Goal: Navigation & Orientation: Find specific page/section

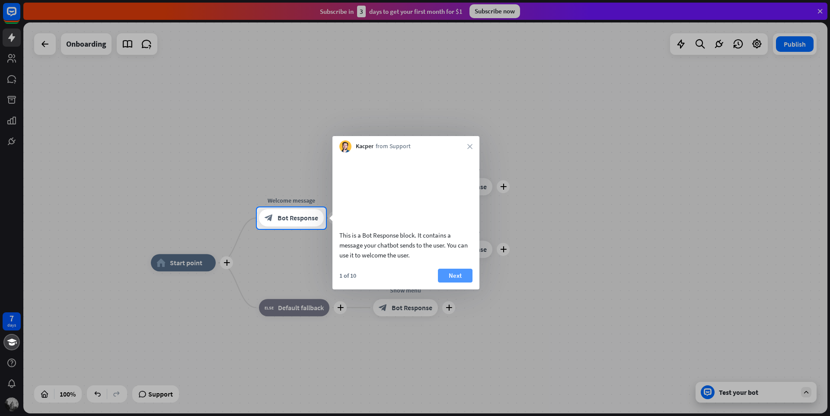
click at [450, 283] on button "Next" at bounding box center [455, 276] width 35 height 14
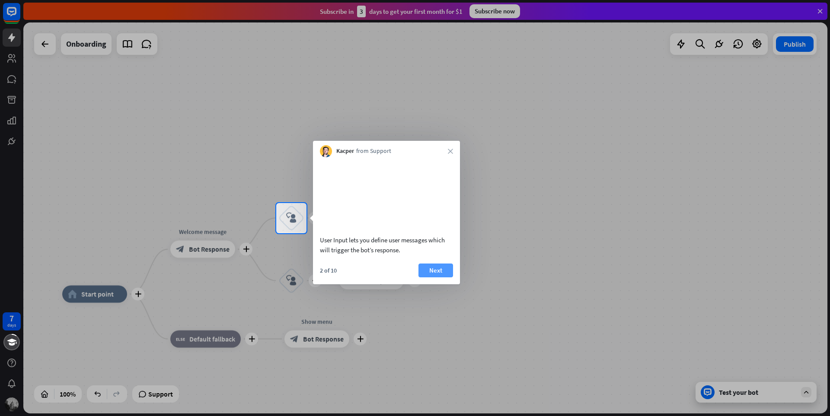
click at [436, 277] on button "Next" at bounding box center [435, 271] width 35 height 14
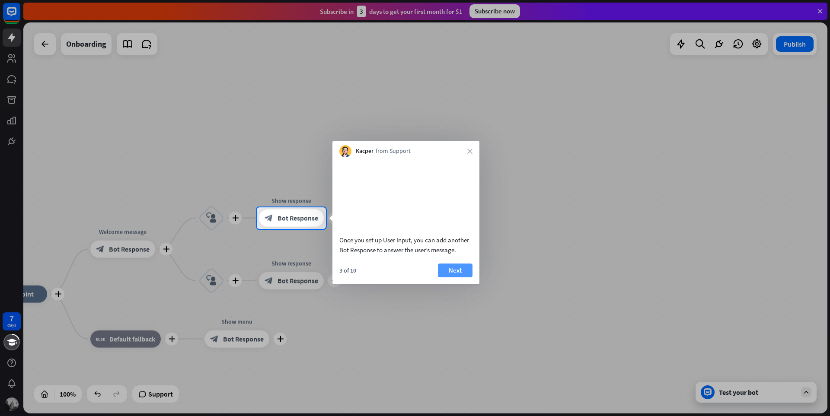
click at [461, 277] on button "Next" at bounding box center [455, 271] width 35 height 14
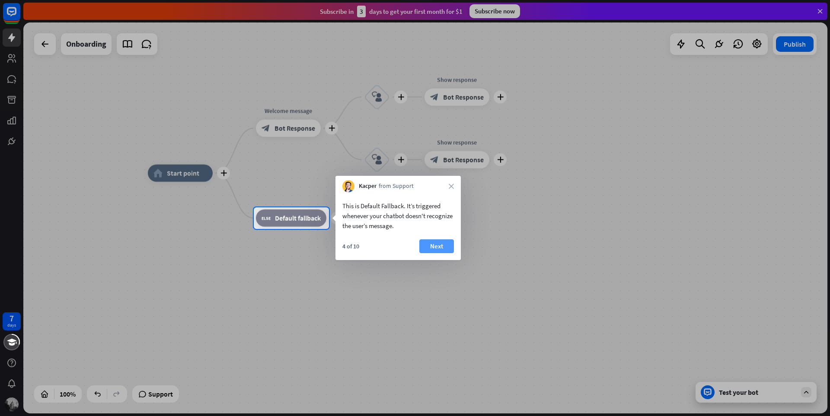
click at [446, 245] on button "Next" at bounding box center [436, 246] width 35 height 14
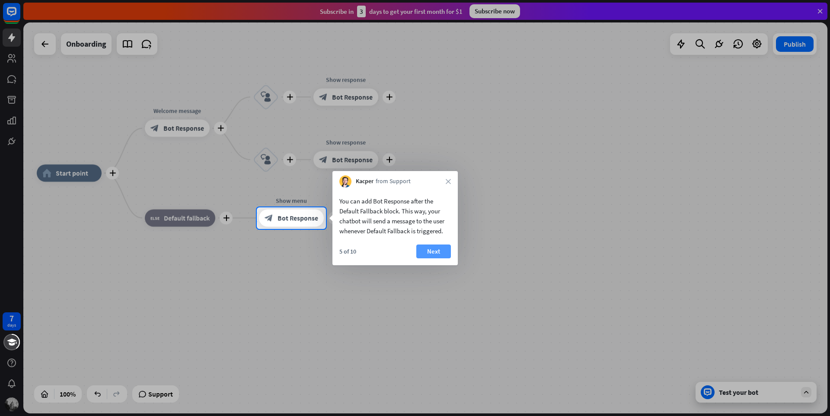
click at [436, 256] on button "Next" at bounding box center [433, 252] width 35 height 14
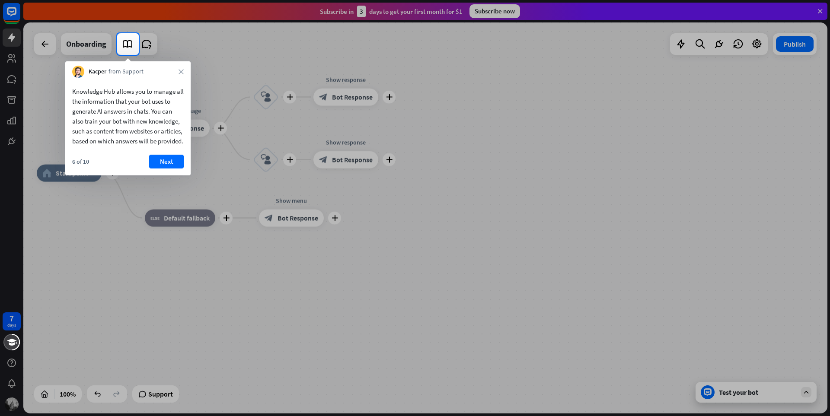
drag, startPoint x: 80, startPoint y: 92, endPoint x: 162, endPoint y: 92, distance: 81.2
click at [162, 92] on div "Knowledge Hub allows you to manage all the information that your bot uses to ge…" at bounding box center [127, 116] width 111 height 60
click at [170, 169] on button "Next" at bounding box center [166, 162] width 35 height 14
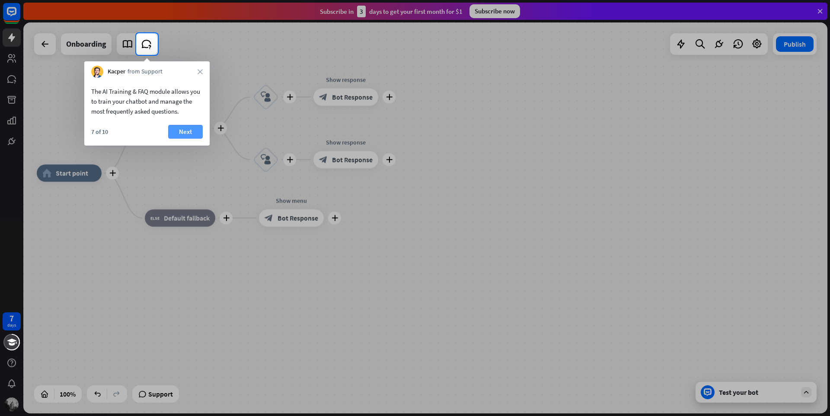
click at [185, 126] on button "Next" at bounding box center [185, 132] width 35 height 14
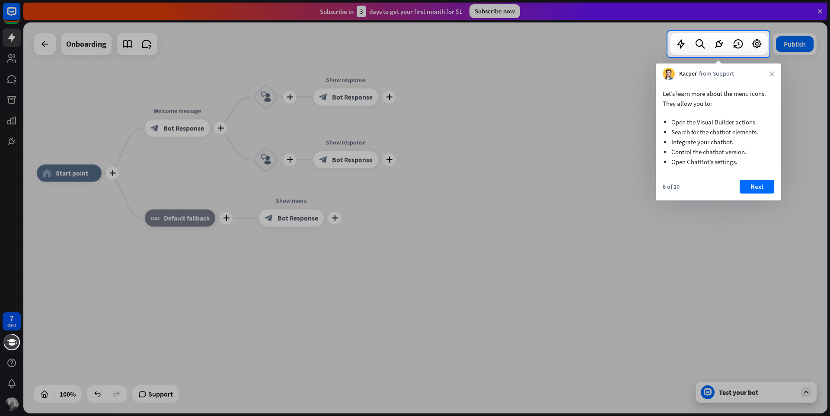
drag, startPoint x: 706, startPoint y: 119, endPoint x: 766, endPoint y: 121, distance: 60.1
click at [766, 121] on ul "Open the Visual Builder actions. Search for the chatbot elements. Integrate you…" at bounding box center [717, 139] width 111 height 63
click at [751, 187] on button "Next" at bounding box center [756, 187] width 35 height 14
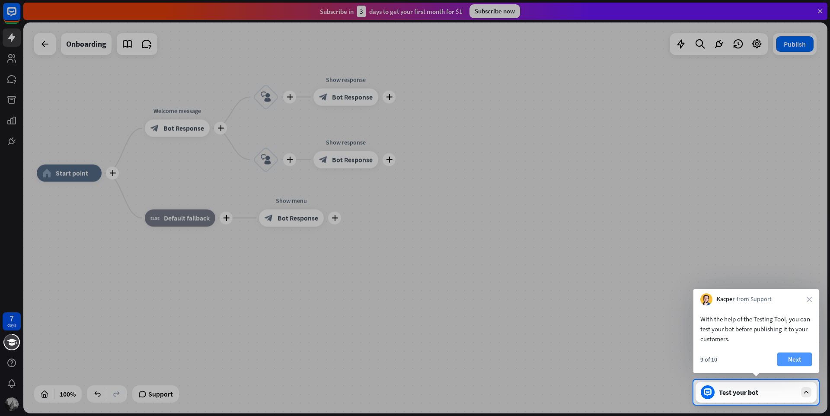
click at [796, 360] on button "Next" at bounding box center [794, 360] width 35 height 14
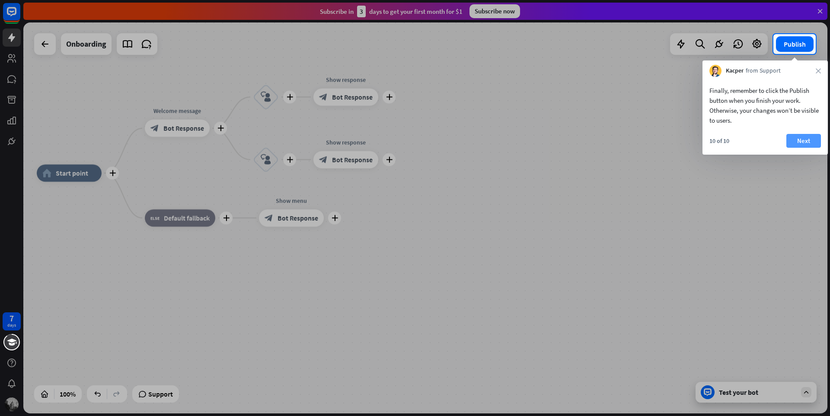
click at [805, 137] on button "Next" at bounding box center [803, 141] width 35 height 14
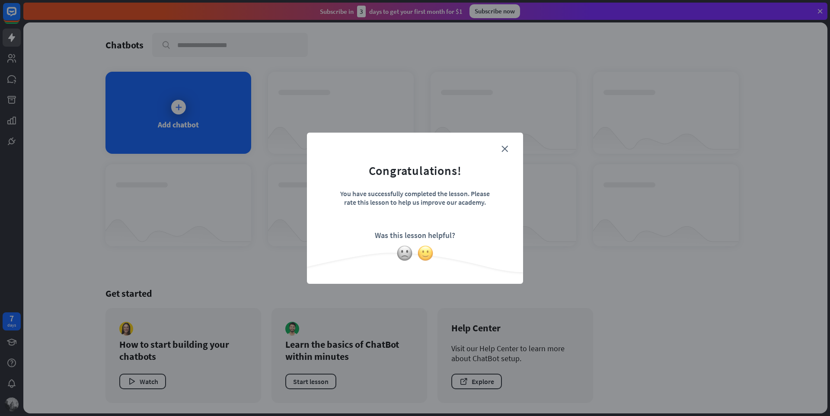
click at [425, 254] on img at bounding box center [425, 253] width 16 height 16
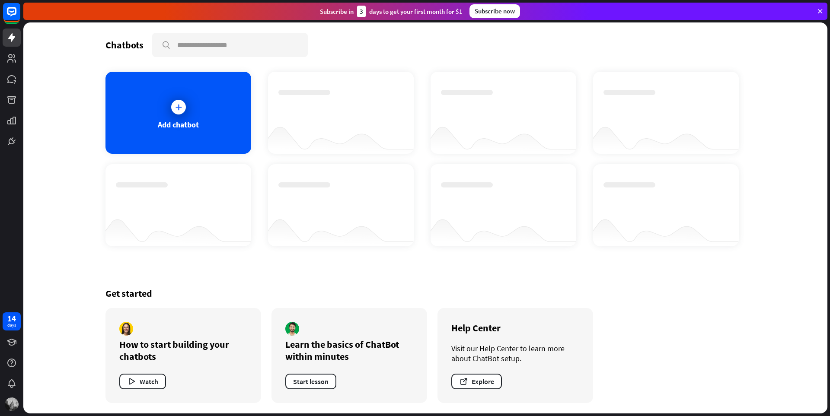
click at [648, 306] on div "Get started How to start building your chatbots Watch Learn the basics of ChatB…" at bounding box center [425, 345] width 640 height 137
click at [15, 58] on icon at bounding box center [11, 58] width 10 height 10
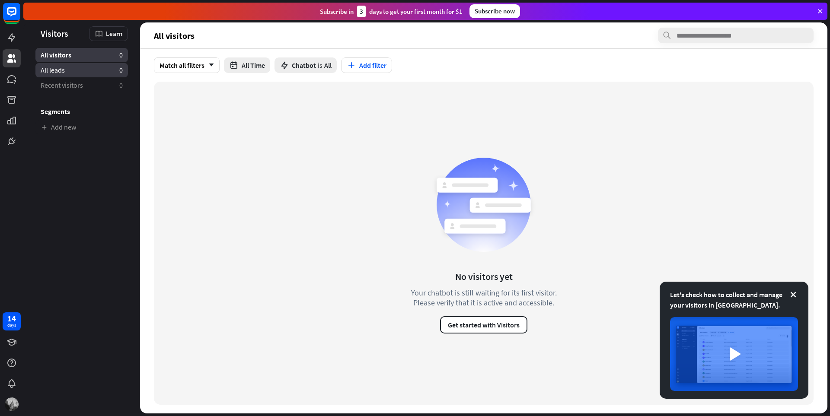
click at [53, 71] on span "All leads" at bounding box center [53, 70] width 24 height 9
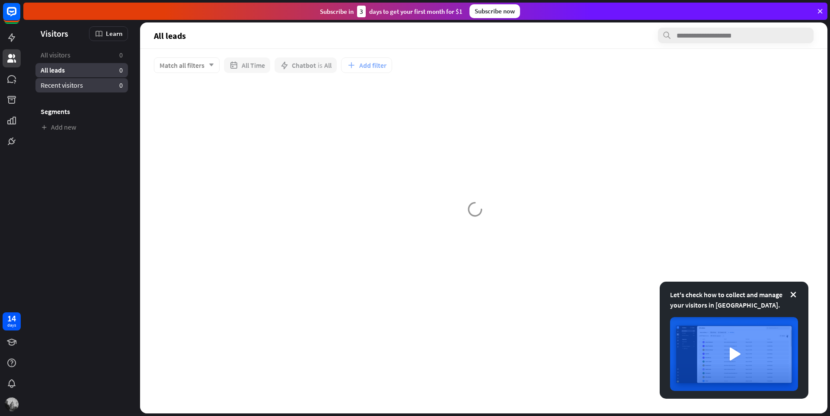
click at [70, 87] on span "Recent visitors" at bounding box center [62, 85] width 42 height 9
click at [78, 61] on link "All visitors 0" at bounding box center [81, 55] width 92 height 14
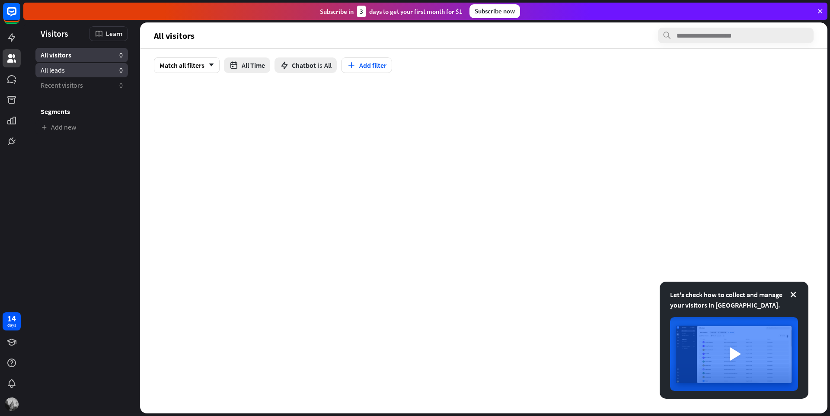
click at [82, 70] on link "All leads 0" at bounding box center [81, 70] width 92 height 14
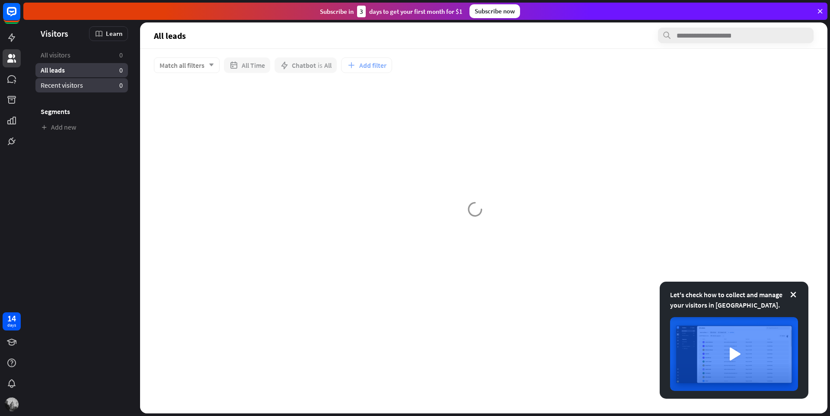
click at [81, 92] on link "Recent visitors 0" at bounding box center [81, 85] width 92 height 14
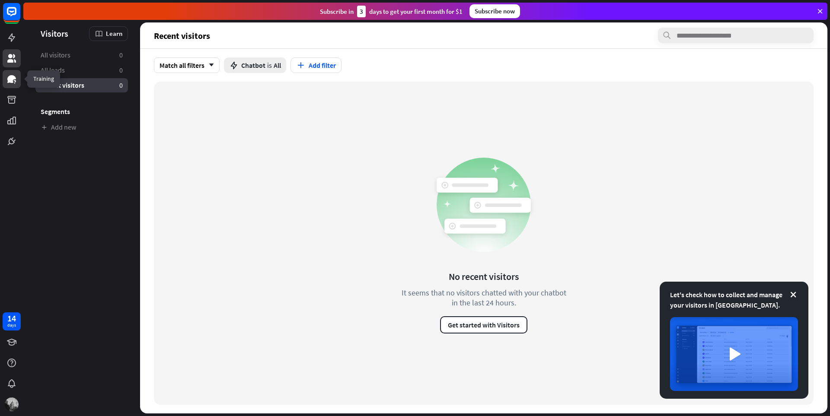
click at [7, 81] on icon at bounding box center [11, 79] width 10 height 10
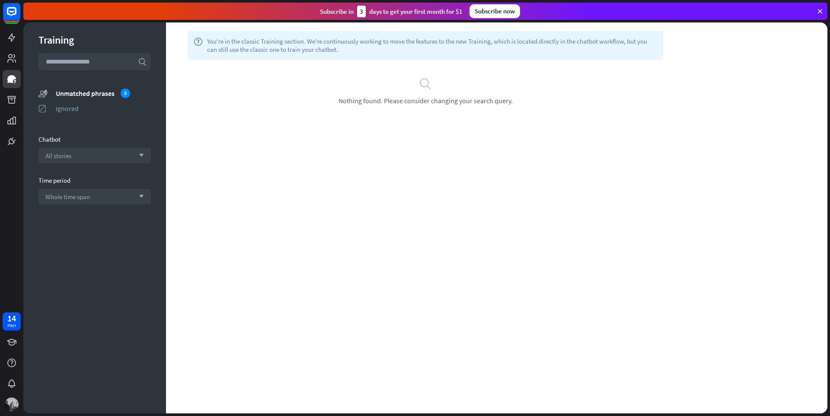
click at [716, 175] on div "help You're in the classic Training section. We're continuously working to move…" at bounding box center [496, 217] width 661 height 391
click at [11, 100] on icon at bounding box center [11, 100] width 10 height 10
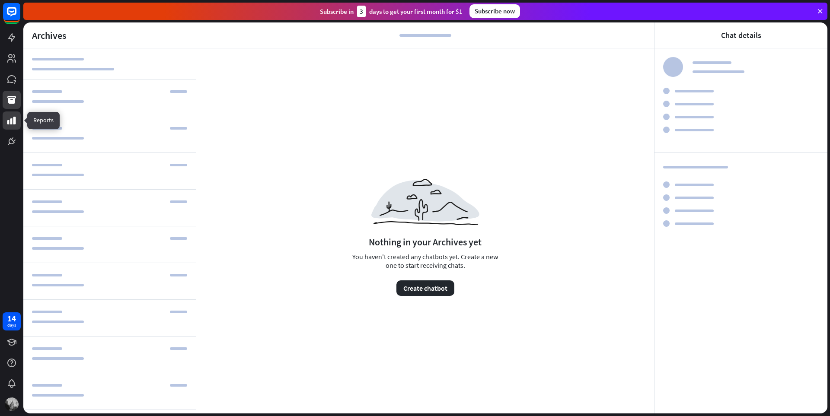
click at [14, 120] on icon at bounding box center [11, 121] width 9 height 8
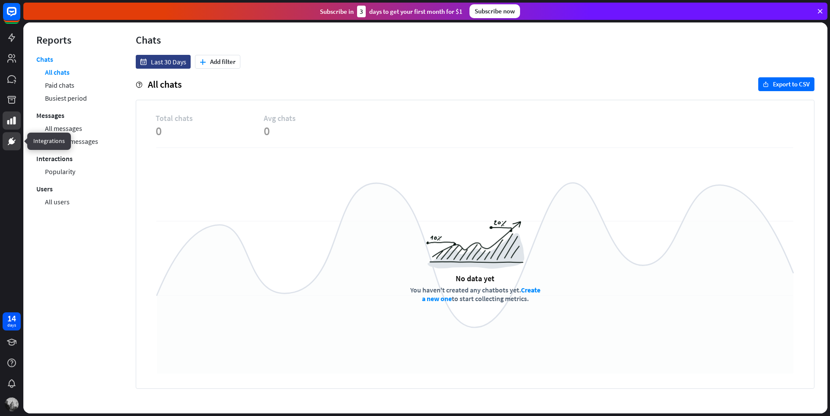
click at [17, 142] on link at bounding box center [12, 141] width 18 height 18
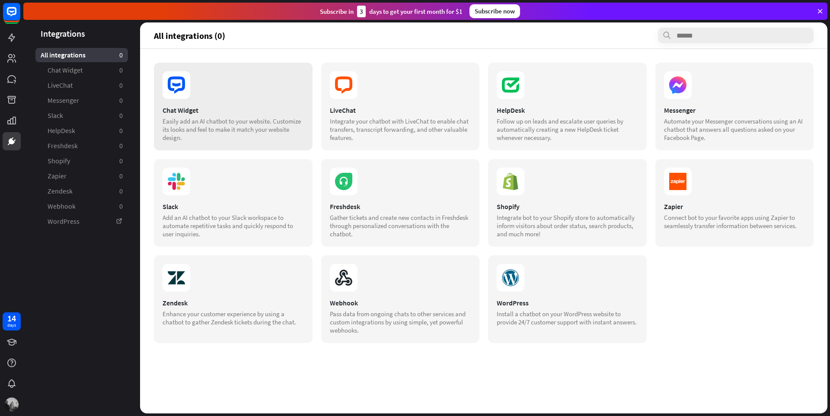
click at [264, 143] on div "Chat Widget Easily add an AI chatbot to your website. Customize its looks and f…" at bounding box center [233, 107] width 159 height 88
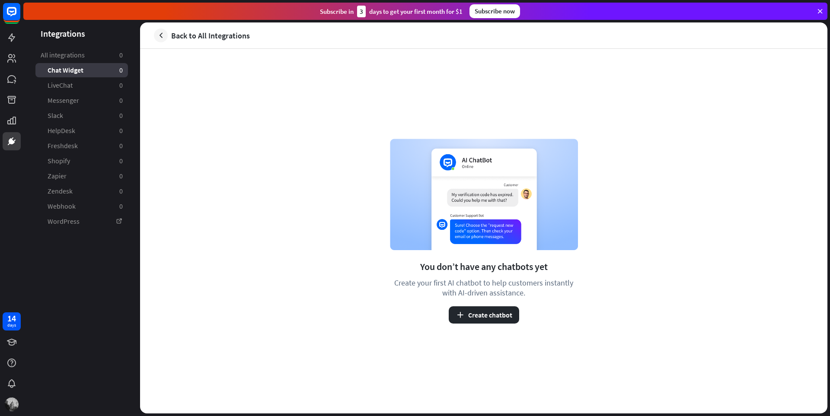
click at [170, 33] on link "Back to All Integrations" at bounding box center [202, 36] width 96 height 14
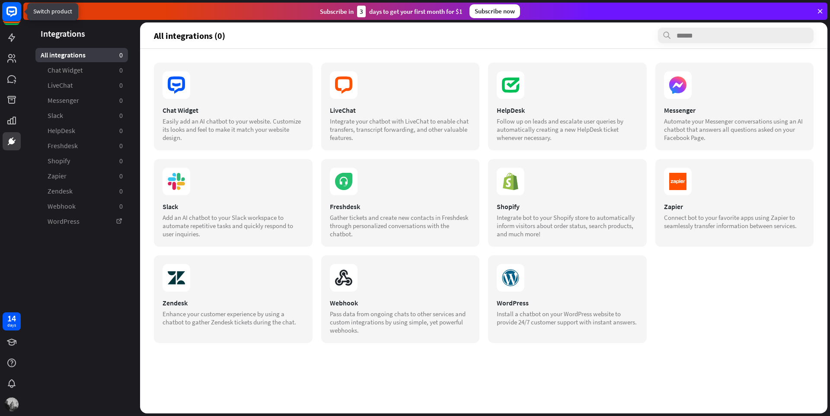
click at [16, 11] on icon at bounding box center [11, 11] width 10 height 10
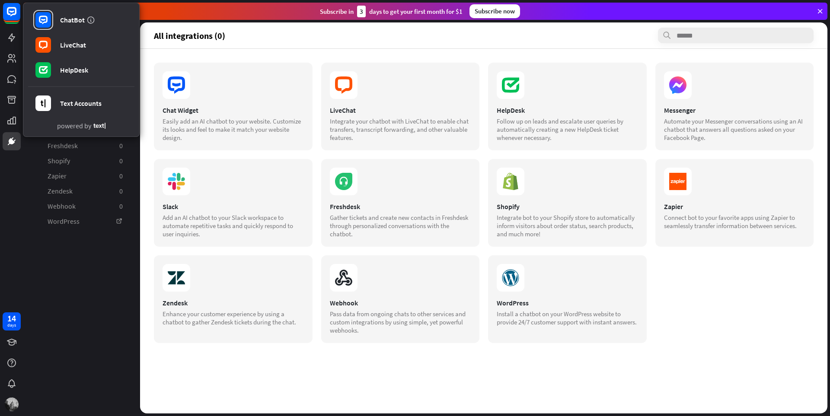
click at [88, 278] on aside "Integrations All integrations 0 Chat Widget 0 LiveChat 0 Messenger 0 Slack 0 He…" at bounding box center [81, 217] width 117 height 391
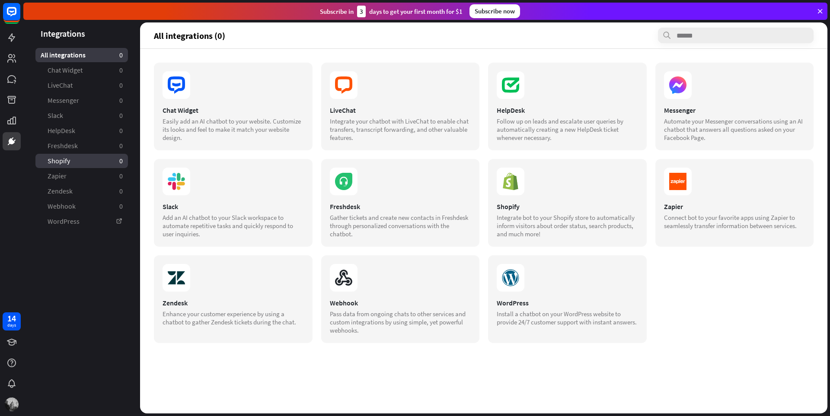
click at [73, 157] on link "Shopify 0" at bounding box center [81, 161] width 92 height 14
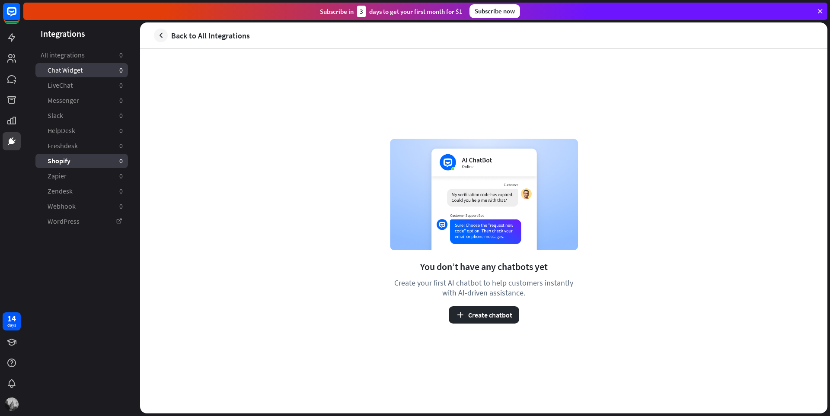
click at [87, 64] on link "Chat Widget 0" at bounding box center [81, 70] width 92 height 14
click at [14, 38] on icon at bounding box center [11, 37] width 10 height 10
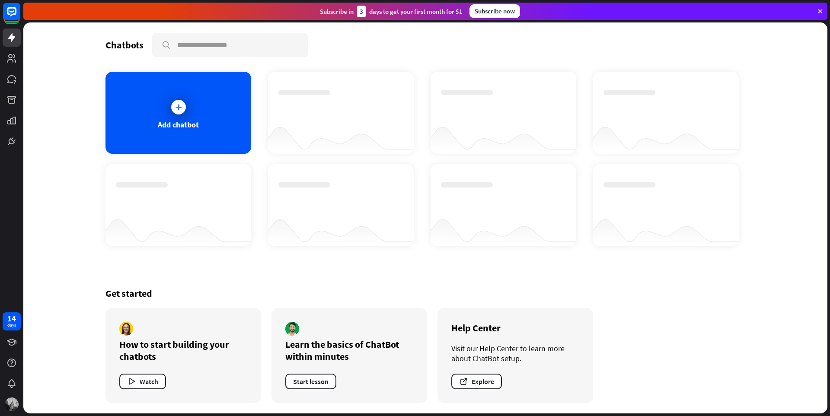
click at [773, 251] on div "Chatbots search Add chatbot Get started How to start building your chatbots Wat…" at bounding box center [425, 217] width 804 height 391
